Goal: Task Accomplishment & Management: Manage account settings

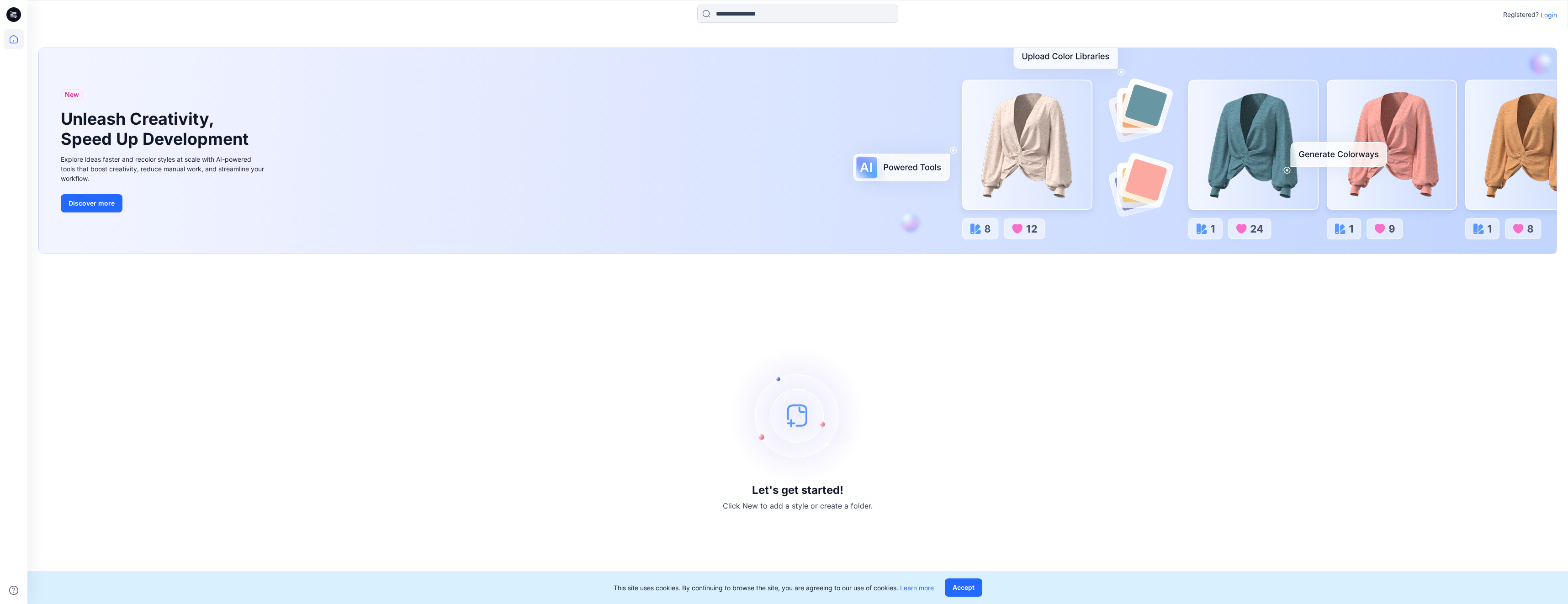
click at [1555, 16] on p "Login" at bounding box center [1549, 15] width 16 height 10
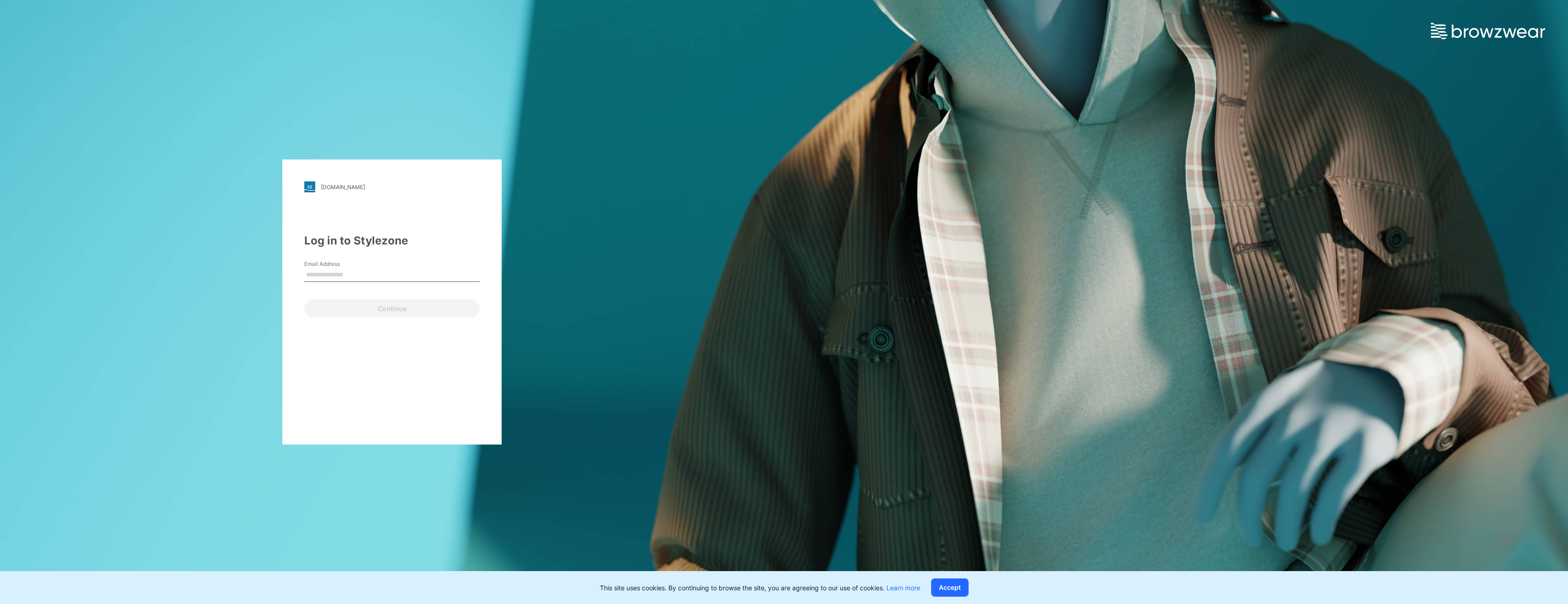
click at [394, 274] on input "Email Address" at bounding box center [392, 275] width 175 height 14
type input "**********"
click at [375, 312] on button "Continue" at bounding box center [392, 308] width 175 height 18
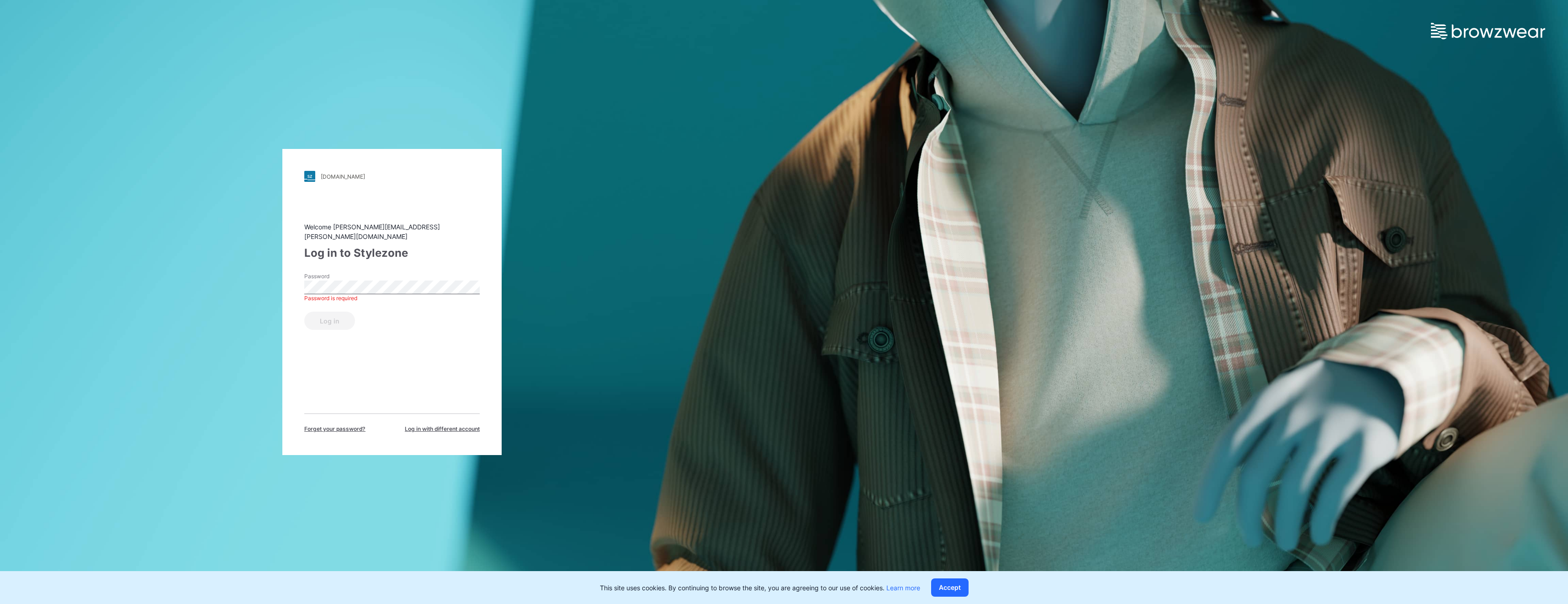
click at [734, 302] on div "[DOMAIN_NAME] Loading... Welcome [PERSON_NAME][EMAIL_ADDRESS][PERSON_NAME][DOMA…" at bounding box center [392, 302] width 784 height 604
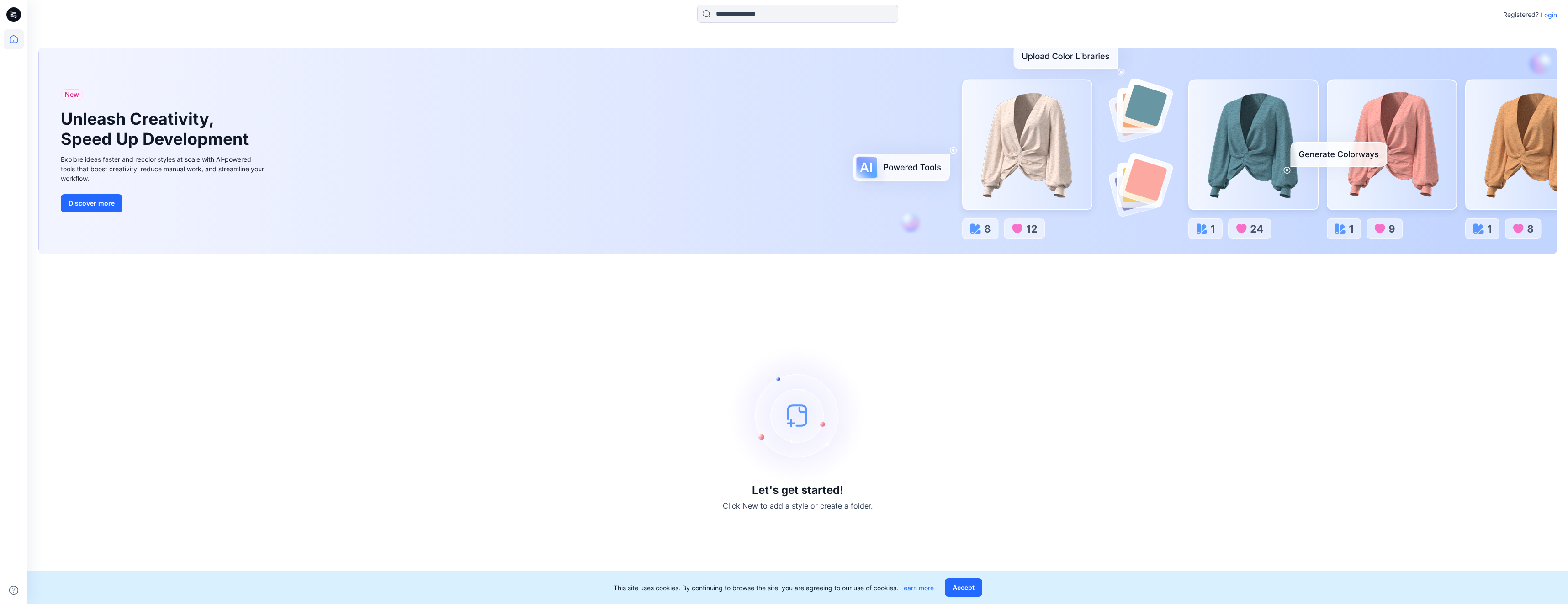
click at [1550, 15] on p "Login" at bounding box center [1549, 15] width 16 height 10
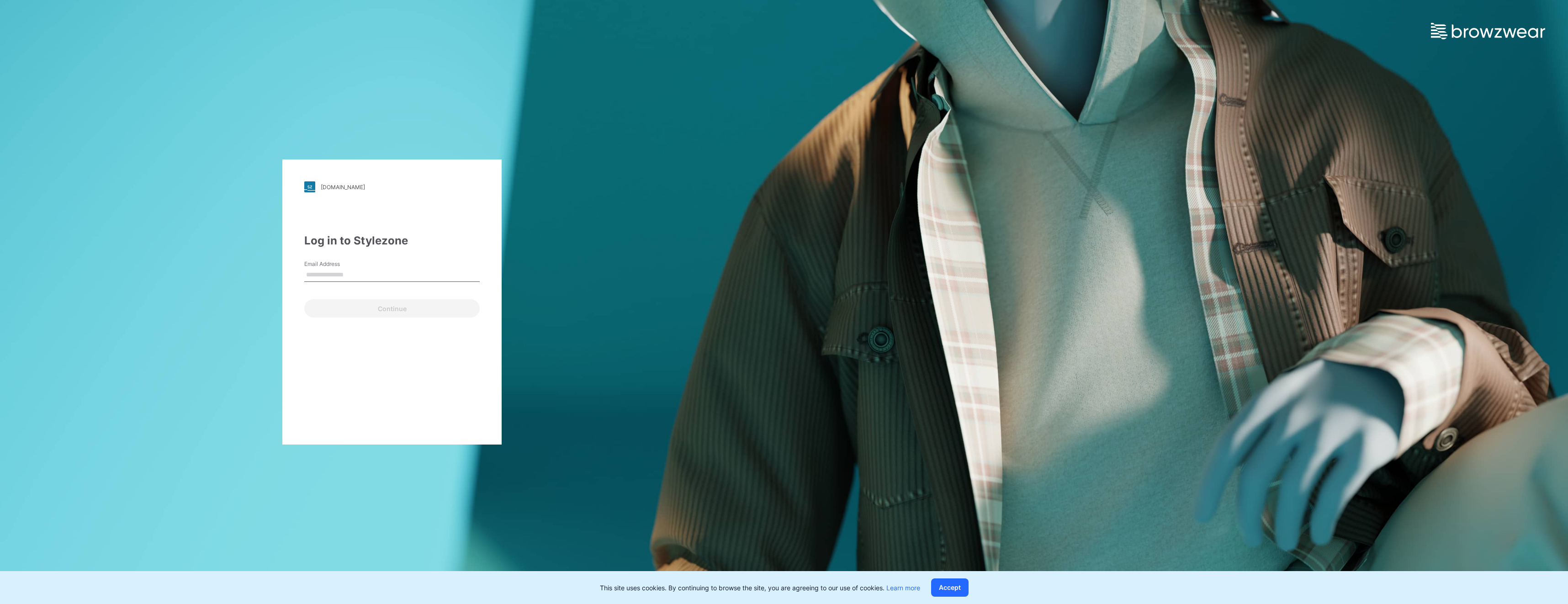
click at [373, 274] on input "Email Address" at bounding box center [392, 275] width 175 height 14
type input "**********"
click at [366, 313] on button "Continue" at bounding box center [392, 308] width 175 height 18
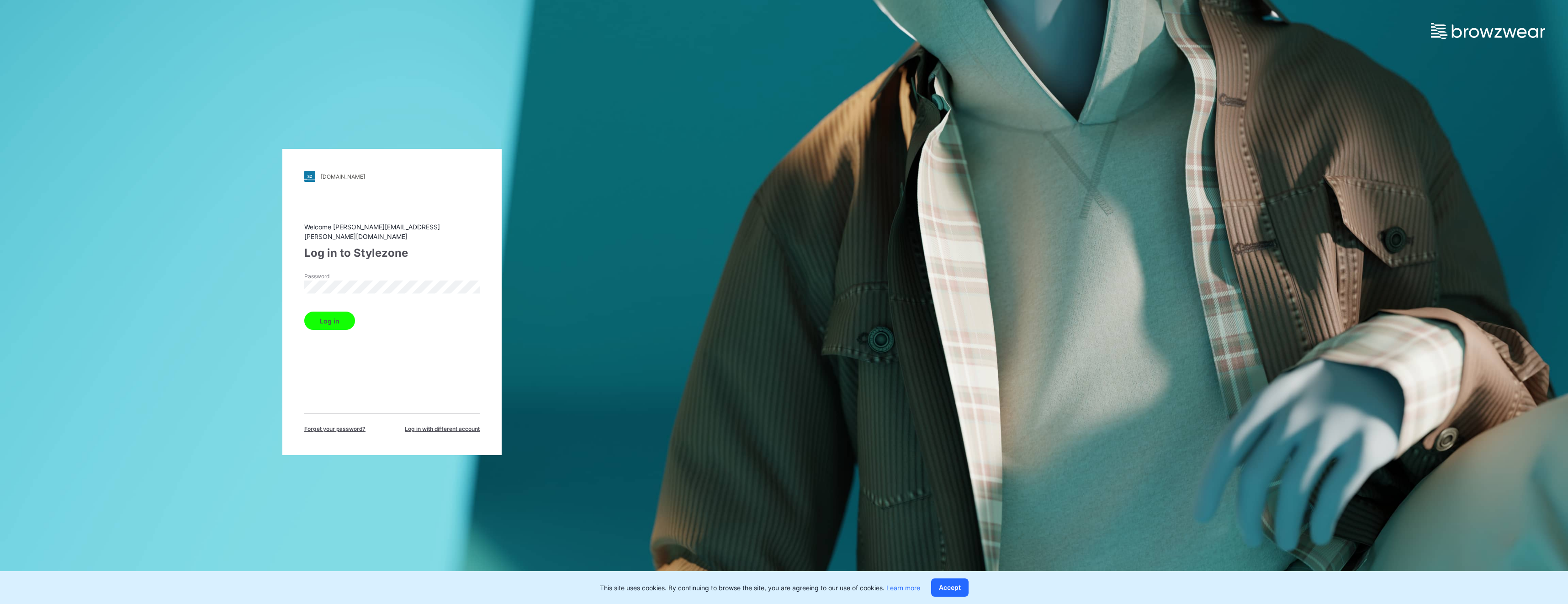
click at [336, 317] on button "Log in" at bounding box center [330, 321] width 50 height 18
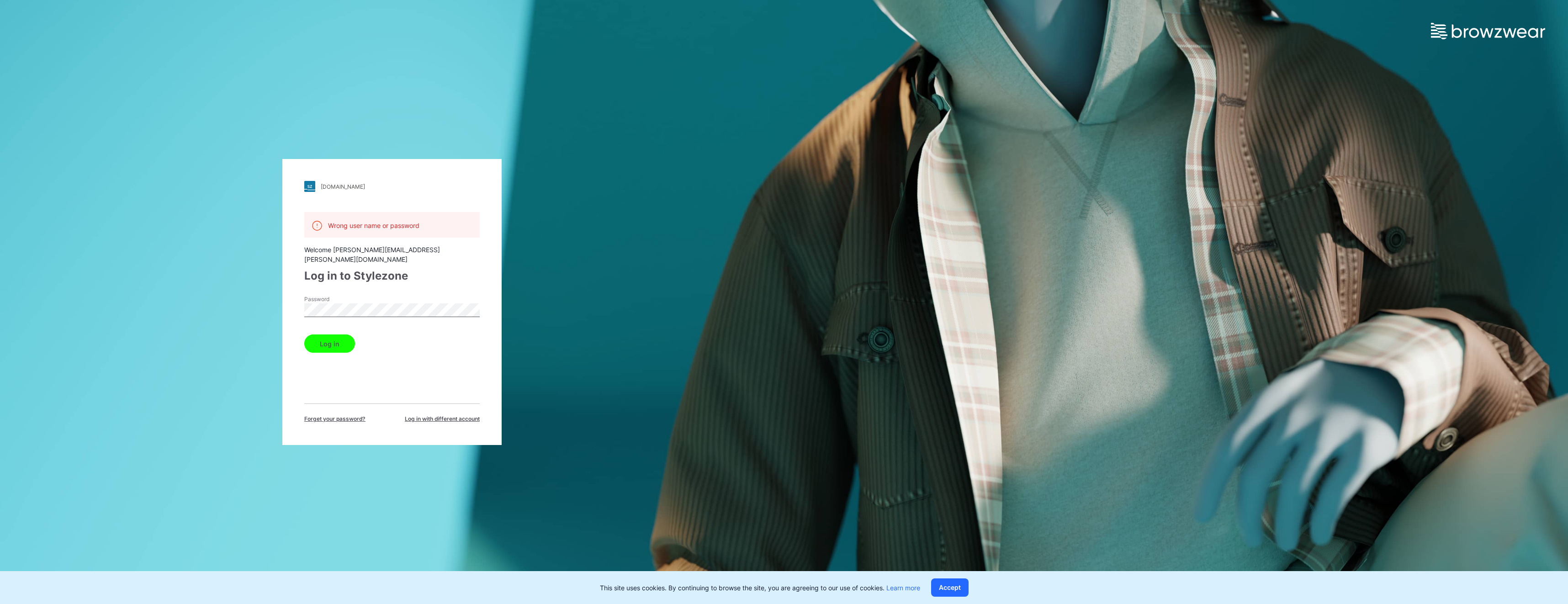
click at [373, 296] on div "Password" at bounding box center [392, 309] width 175 height 27
click at [325, 334] on button "Log in" at bounding box center [330, 343] width 50 height 18
click at [794, 291] on div "npg.stylezone.com Loading... Wrong user name or password Welcome arshdeep.walia…" at bounding box center [784, 302] width 1568 height 604
